Goal: Task Accomplishment & Management: Manage account settings

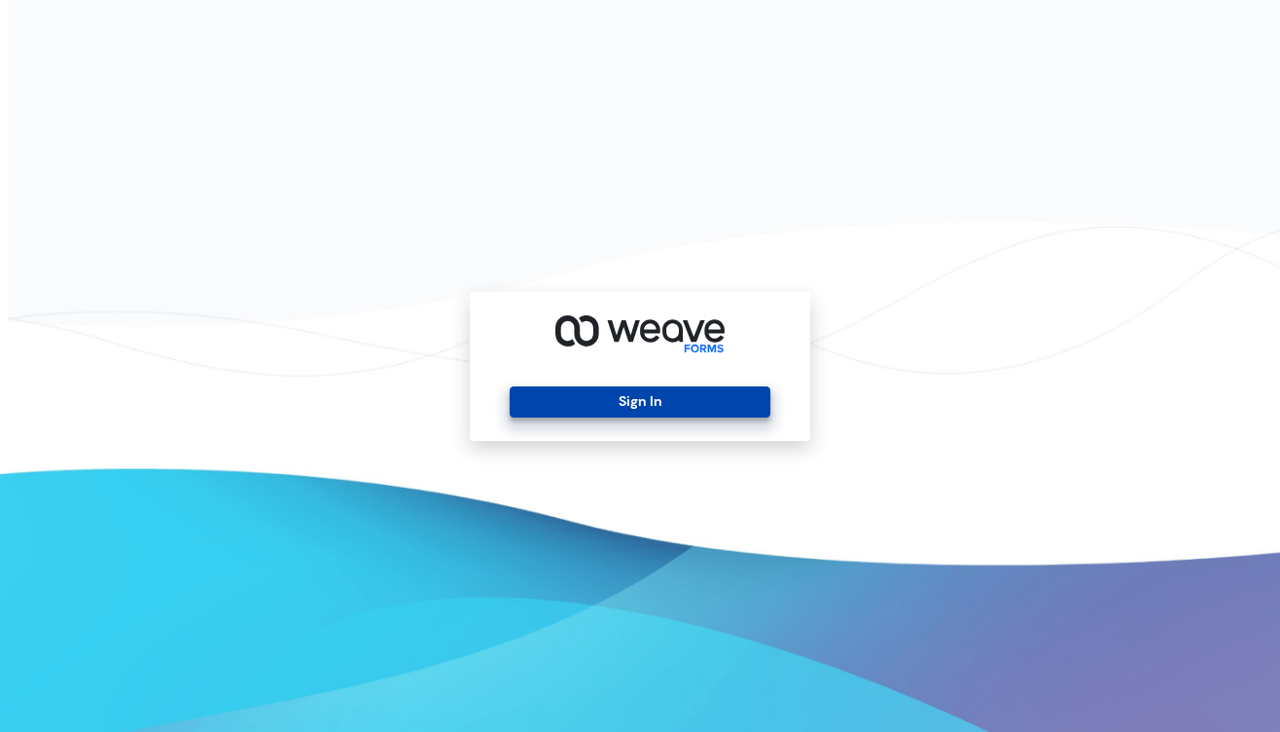
click at [626, 405] on button "Sign In" at bounding box center [640, 401] width 260 height 31
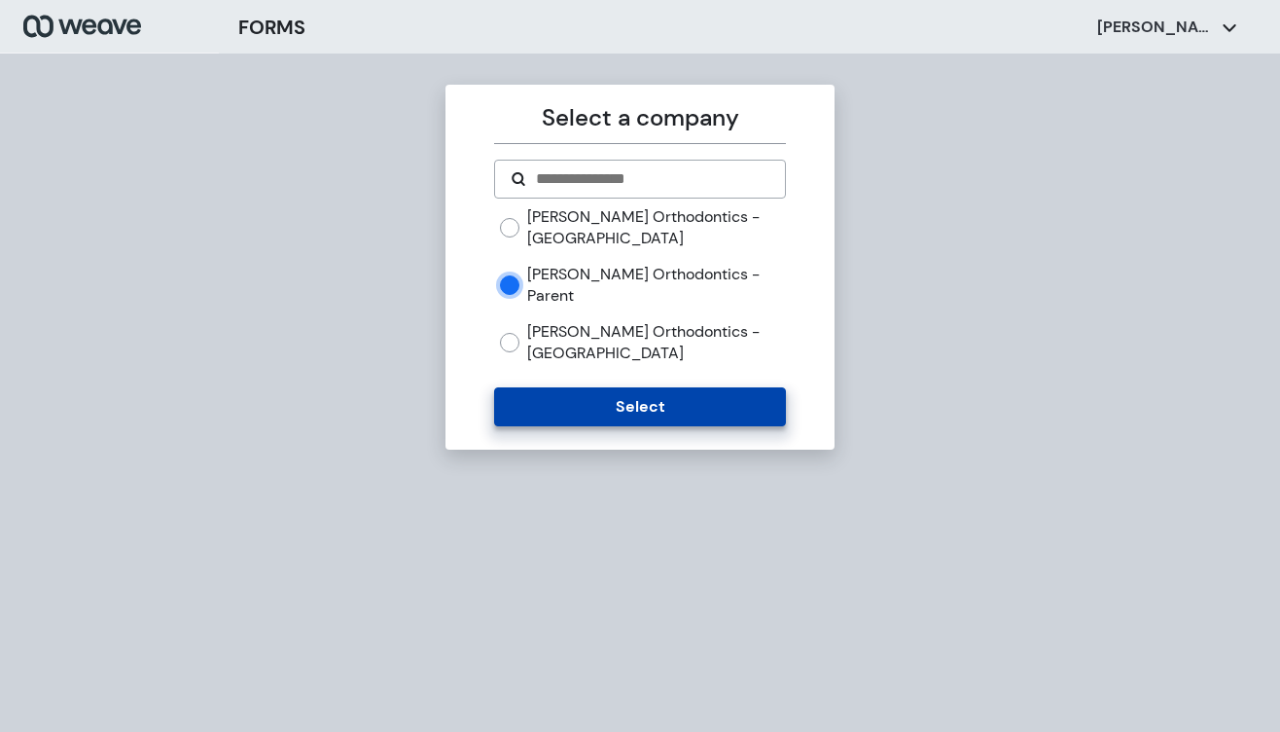
click at [626, 389] on button "Select" at bounding box center [639, 406] width 291 height 39
